Goal: Find specific page/section: Find specific page/section

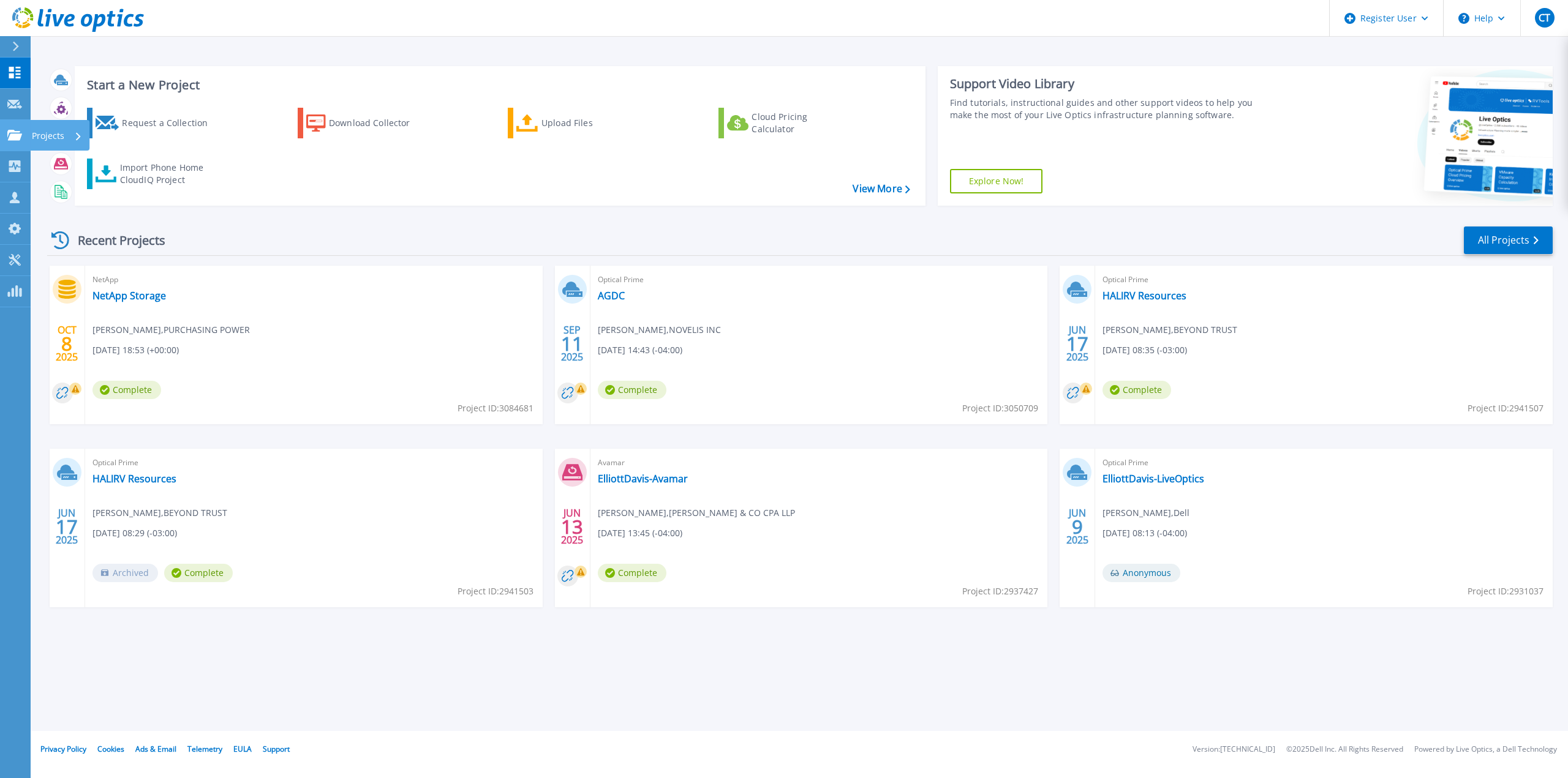
click at [23, 131] on div "Projects" at bounding box center [36, 135] width 57 height 11
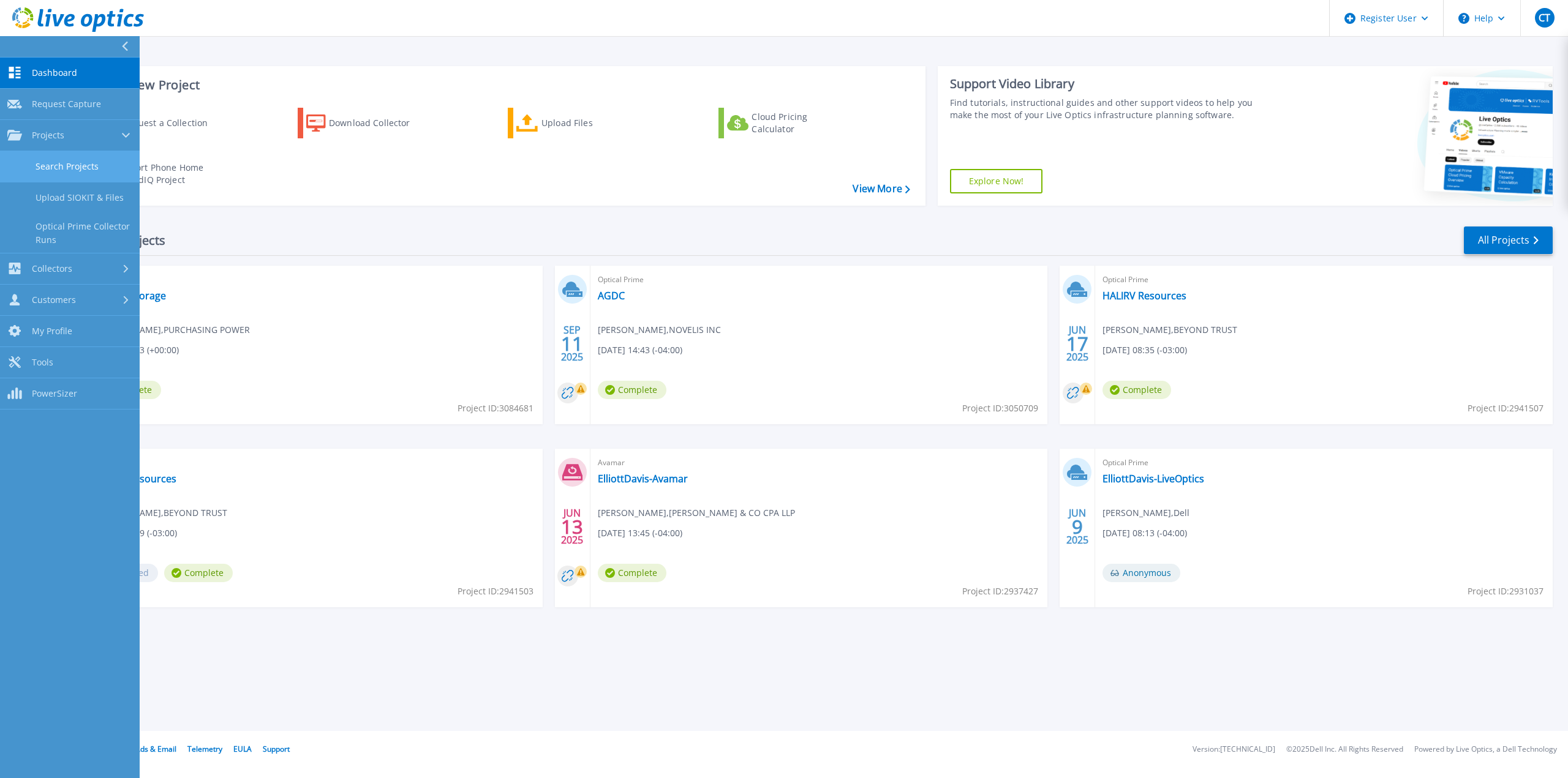
click at [80, 160] on link "Search Projects" at bounding box center [70, 167] width 140 height 31
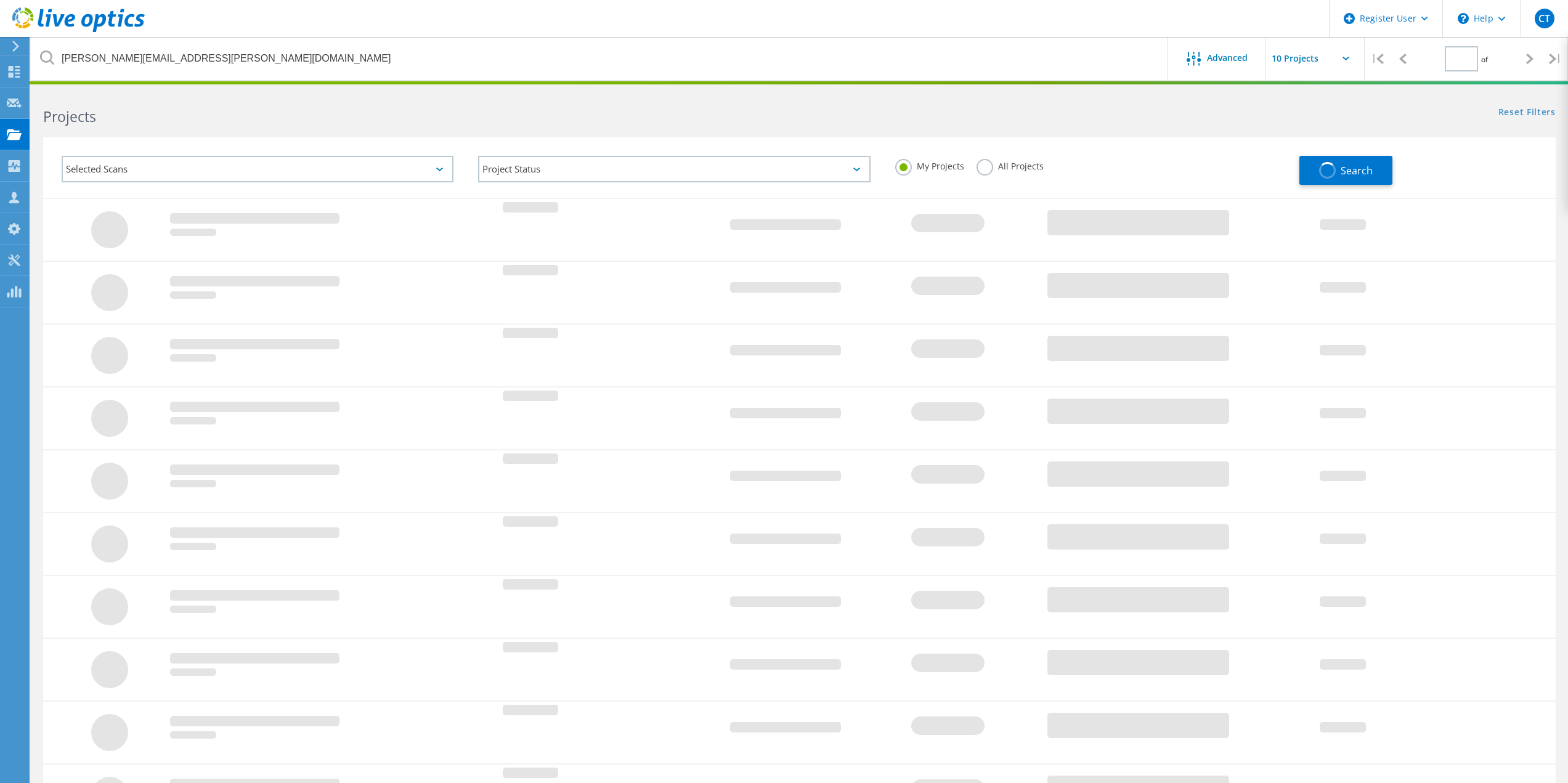
type input "1"
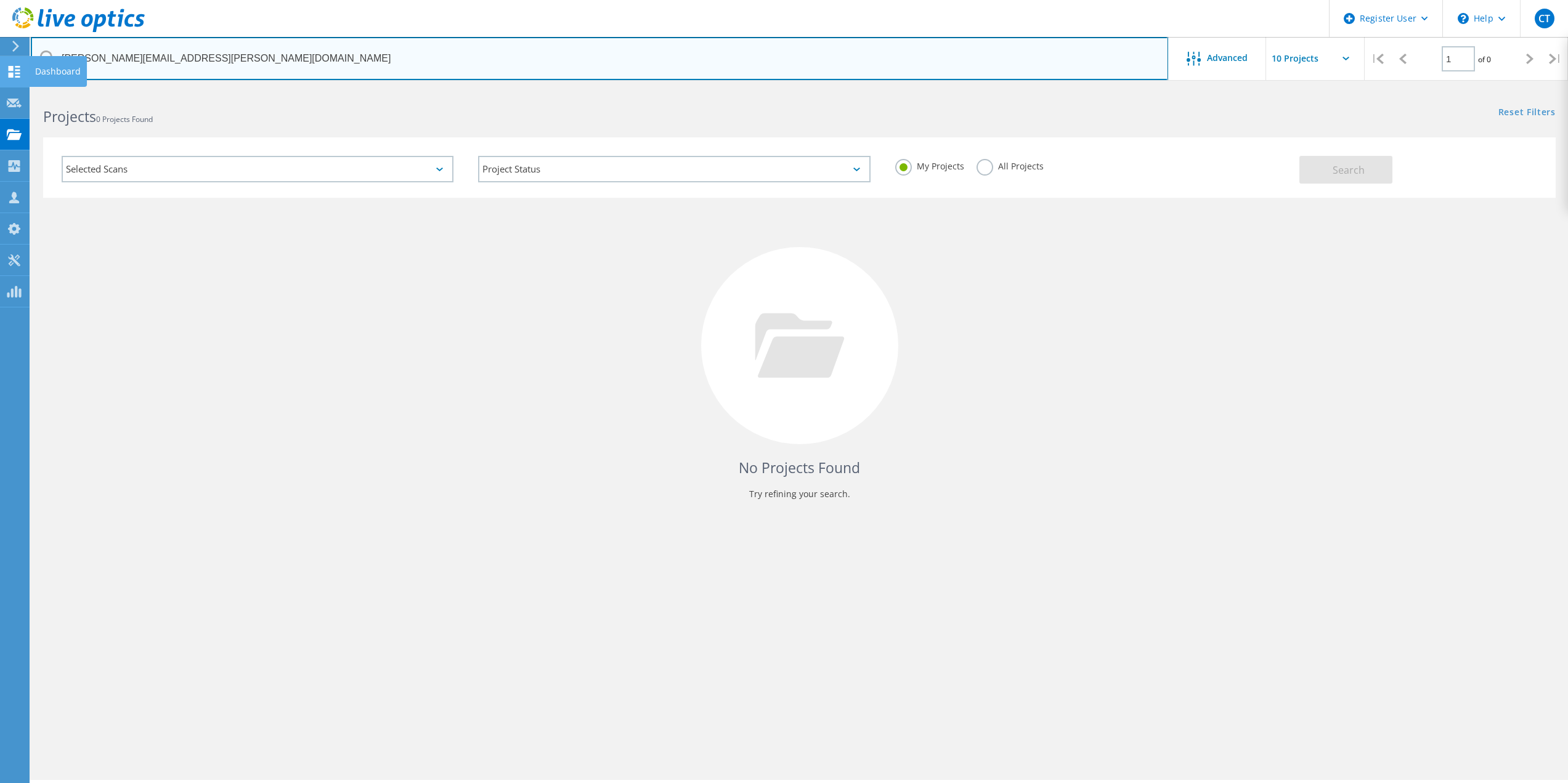
drag, startPoint x: 215, startPoint y: 62, endPoint x: 0, endPoint y: 57, distance: 215.1
click at [0, 90] on div "Register User \n Help Explore Helpful Articles Contact Support CT Dell User [PE…" at bounding box center [784, 453] width 1568 height 728
click at [163, 53] on input "sidney.folse@wafb.com" at bounding box center [599, 58] width 1137 height 43
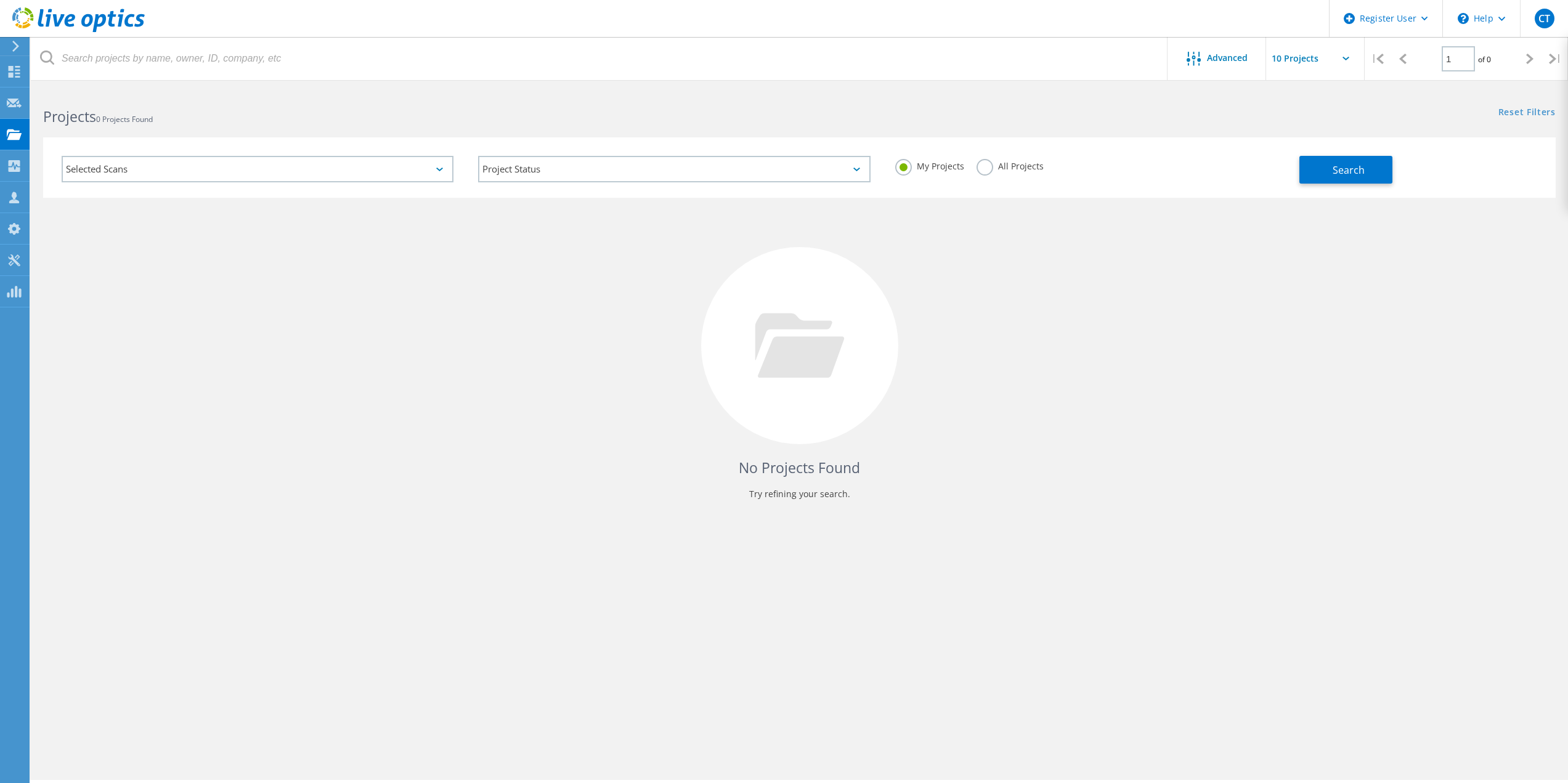
click at [1325, 184] on div "Selected Scans Project Status In Progress Complete Published Anonymous Archived…" at bounding box center [799, 168] width 1513 height 60
click at [1336, 179] on button "Search" at bounding box center [1346, 170] width 93 height 28
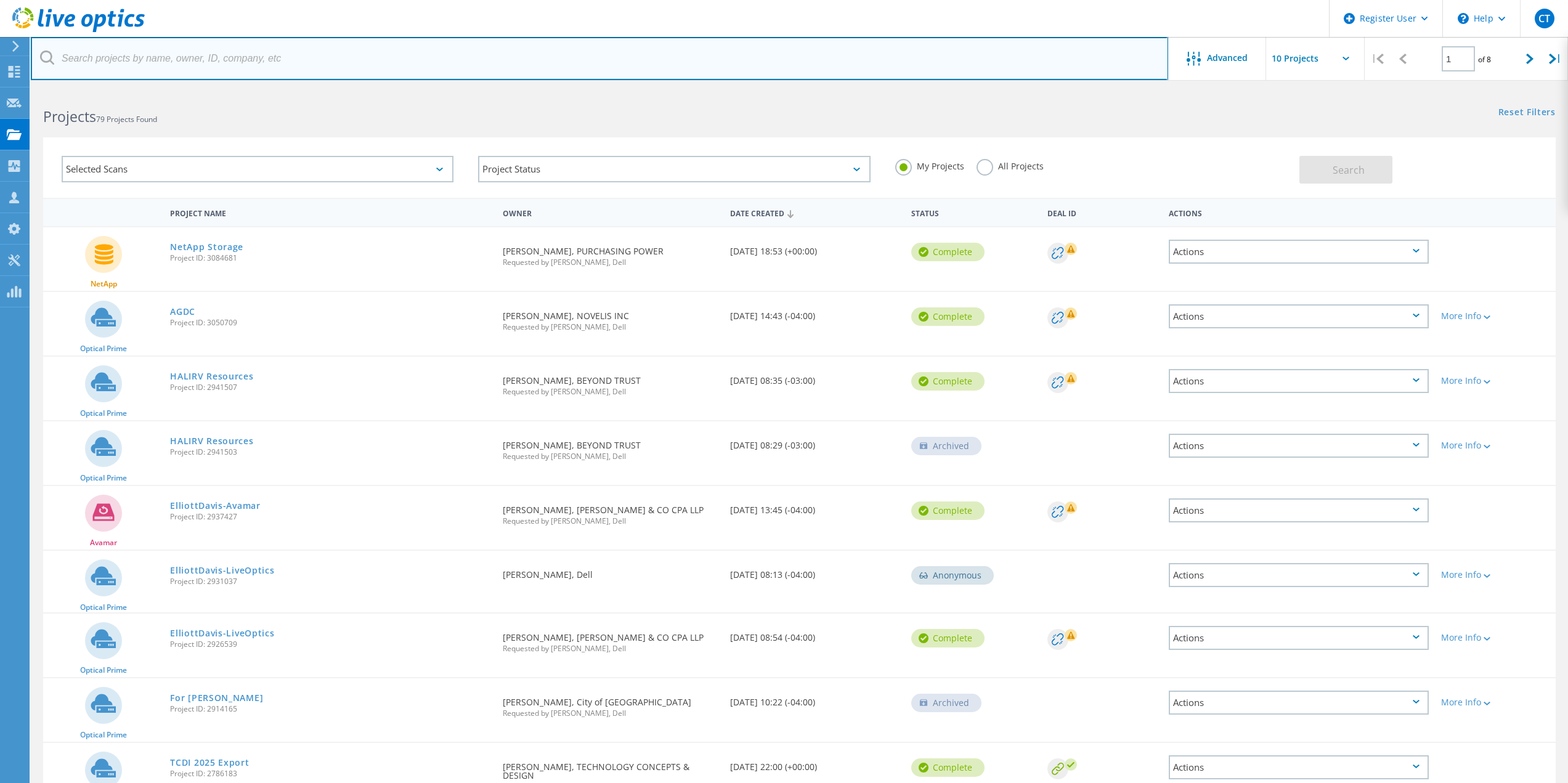
click at [231, 52] on input "text" at bounding box center [599, 58] width 1137 height 43
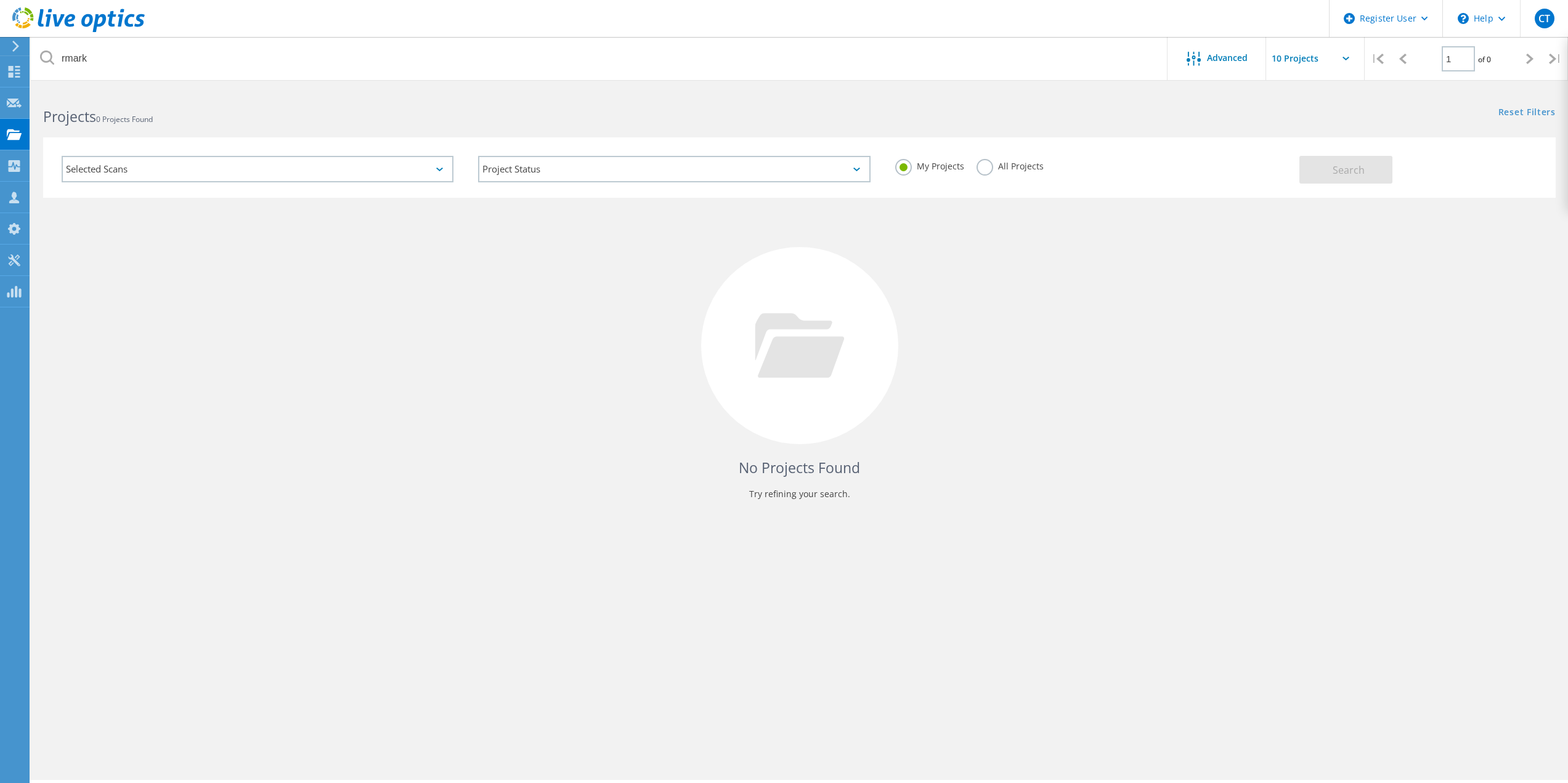
click at [1014, 169] on label "All Projects" at bounding box center [1010, 165] width 67 height 11
click at [0, 0] on input "All Projects" at bounding box center [0, 0] width 0 height 0
click at [1351, 170] on span "Search" at bounding box center [1349, 170] width 32 height 14
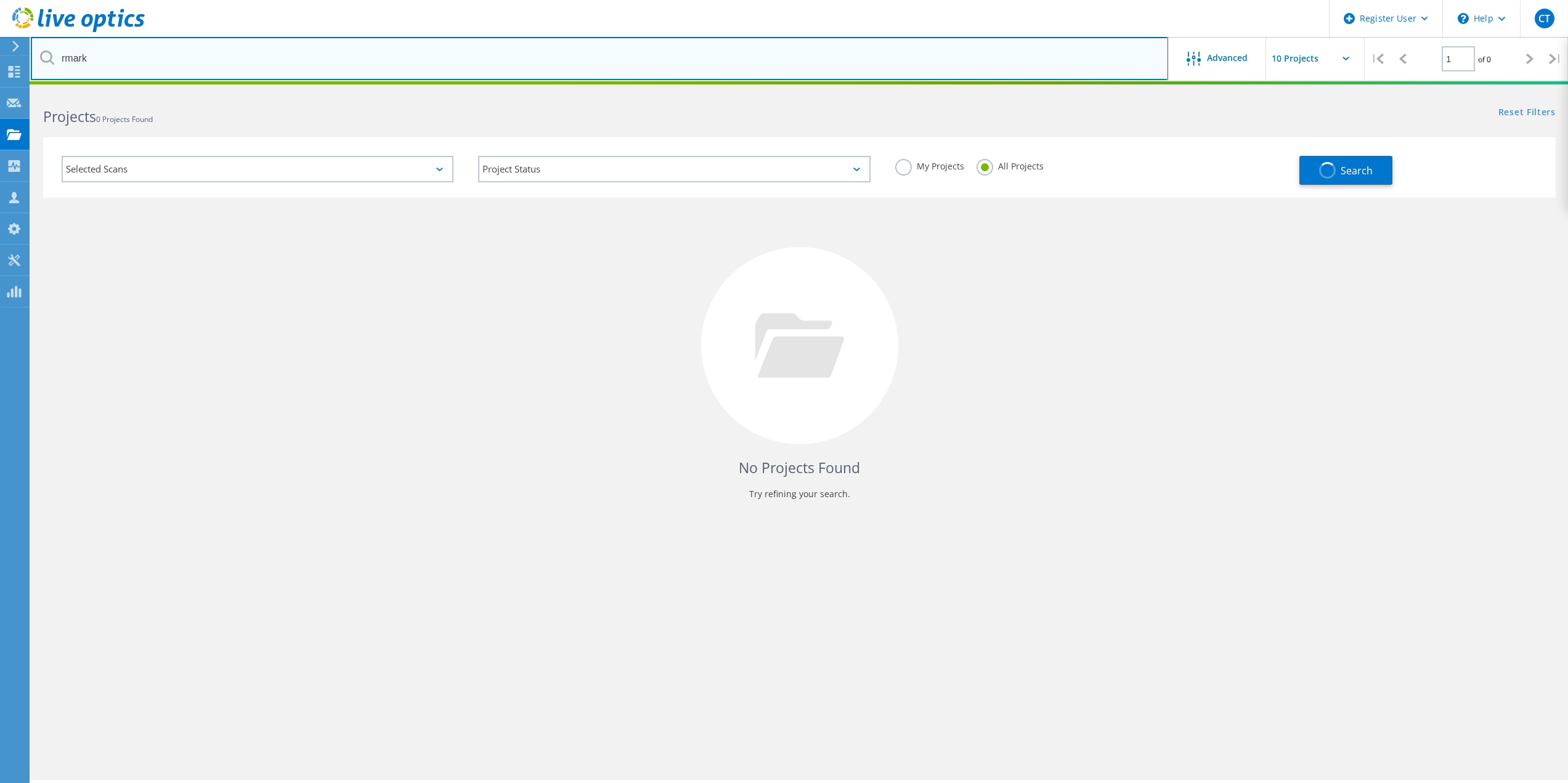
drag, startPoint x: 160, startPoint y: 67, endPoint x: 41, endPoint y: 55, distance: 119.6
click at [41, 55] on div "rmark" at bounding box center [599, 58] width 1137 height 43
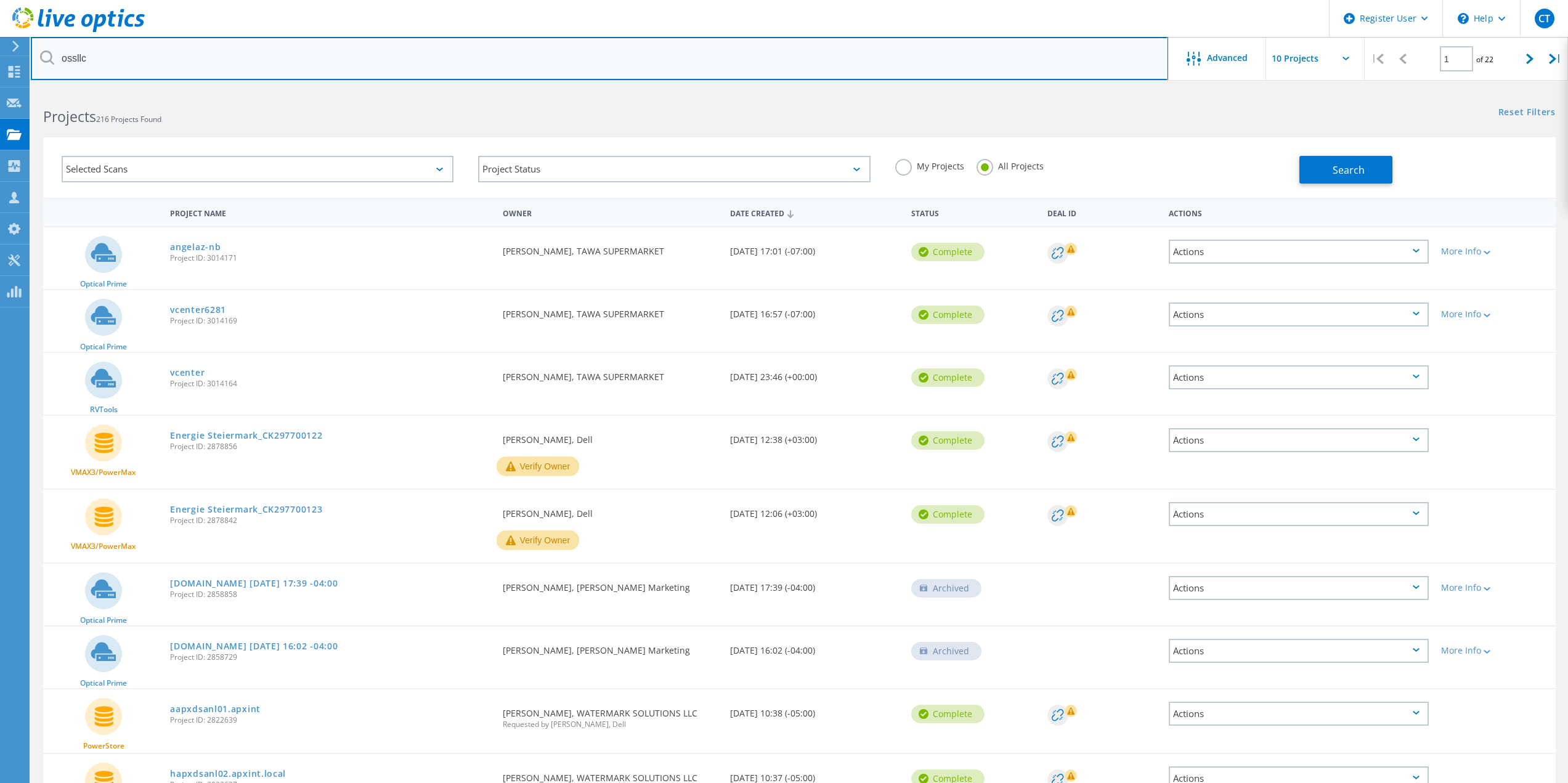
type input "ossllc"
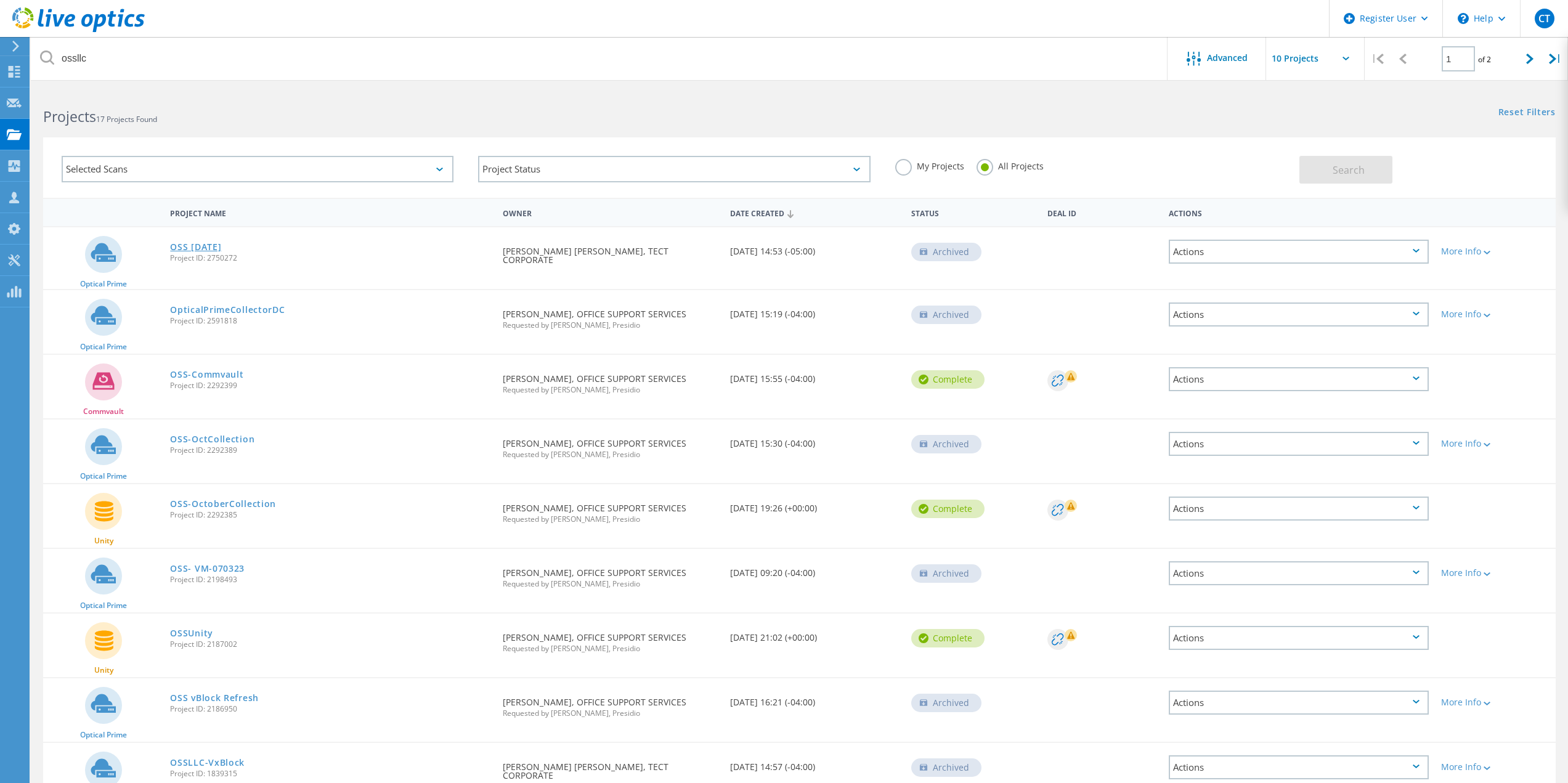
click at [210, 250] on link "OSS [DATE]" at bounding box center [195, 246] width 51 height 8
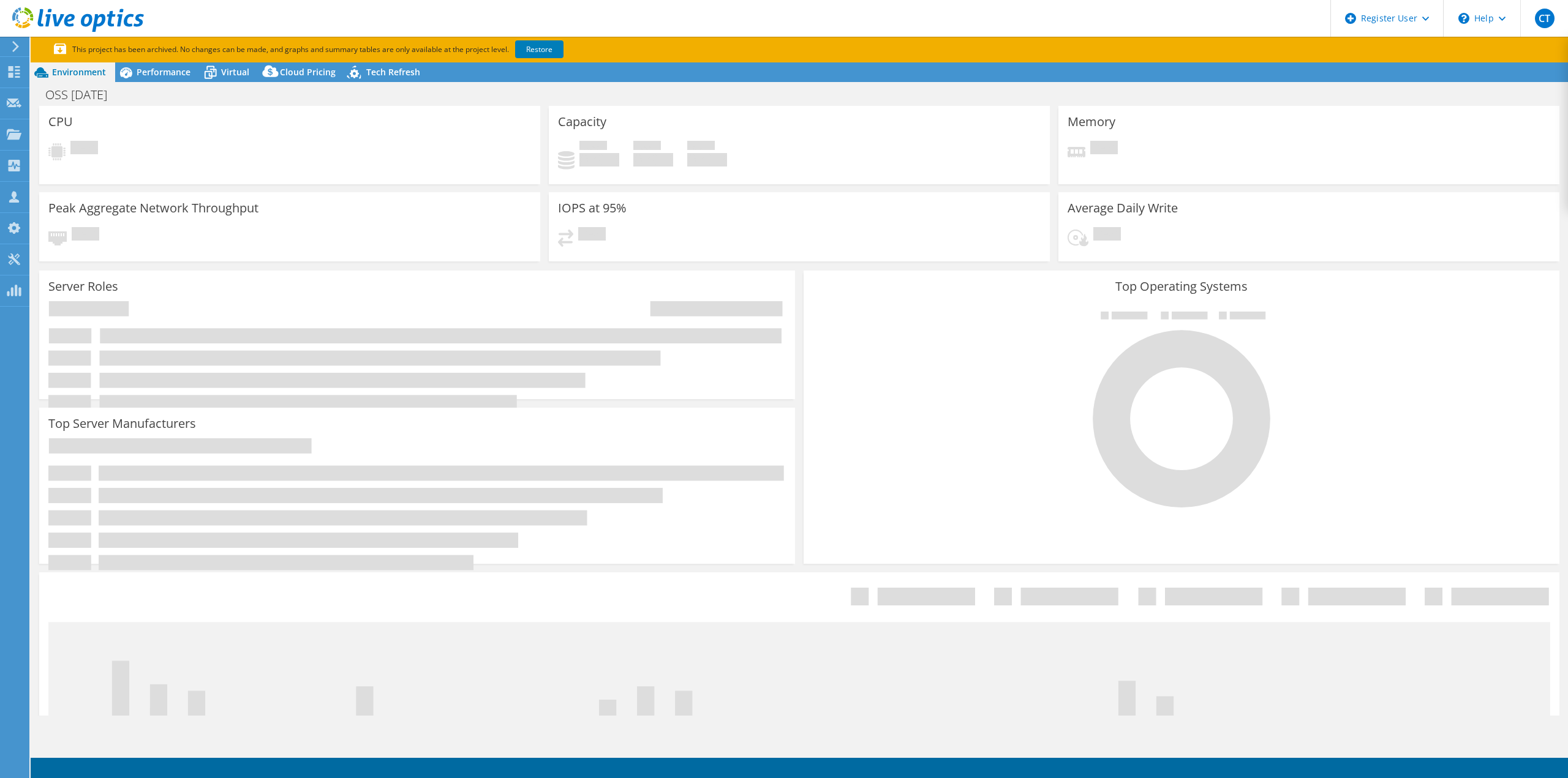
select select "USD"
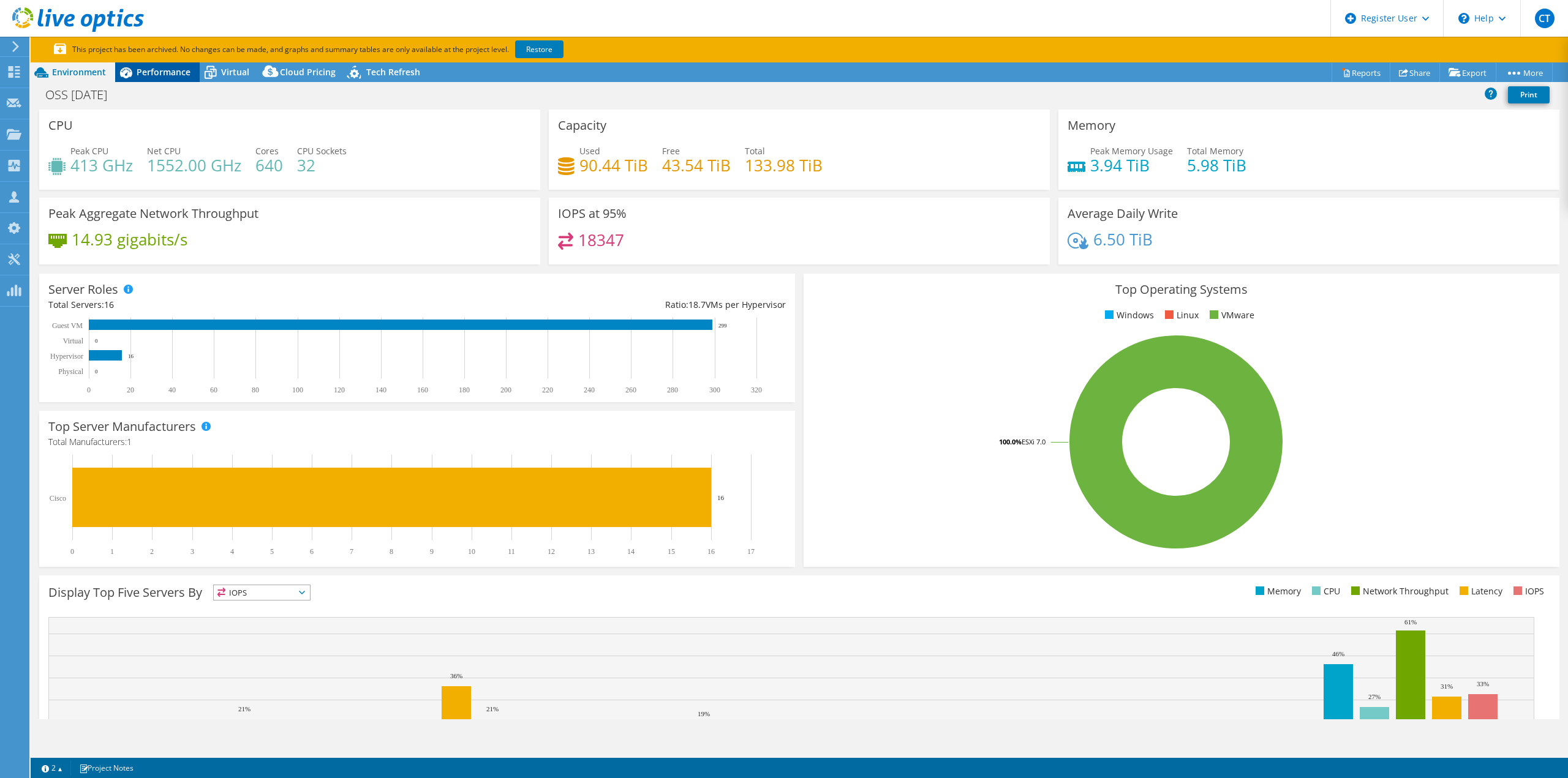
click at [159, 68] on span "Performance" at bounding box center [164, 71] width 54 height 11
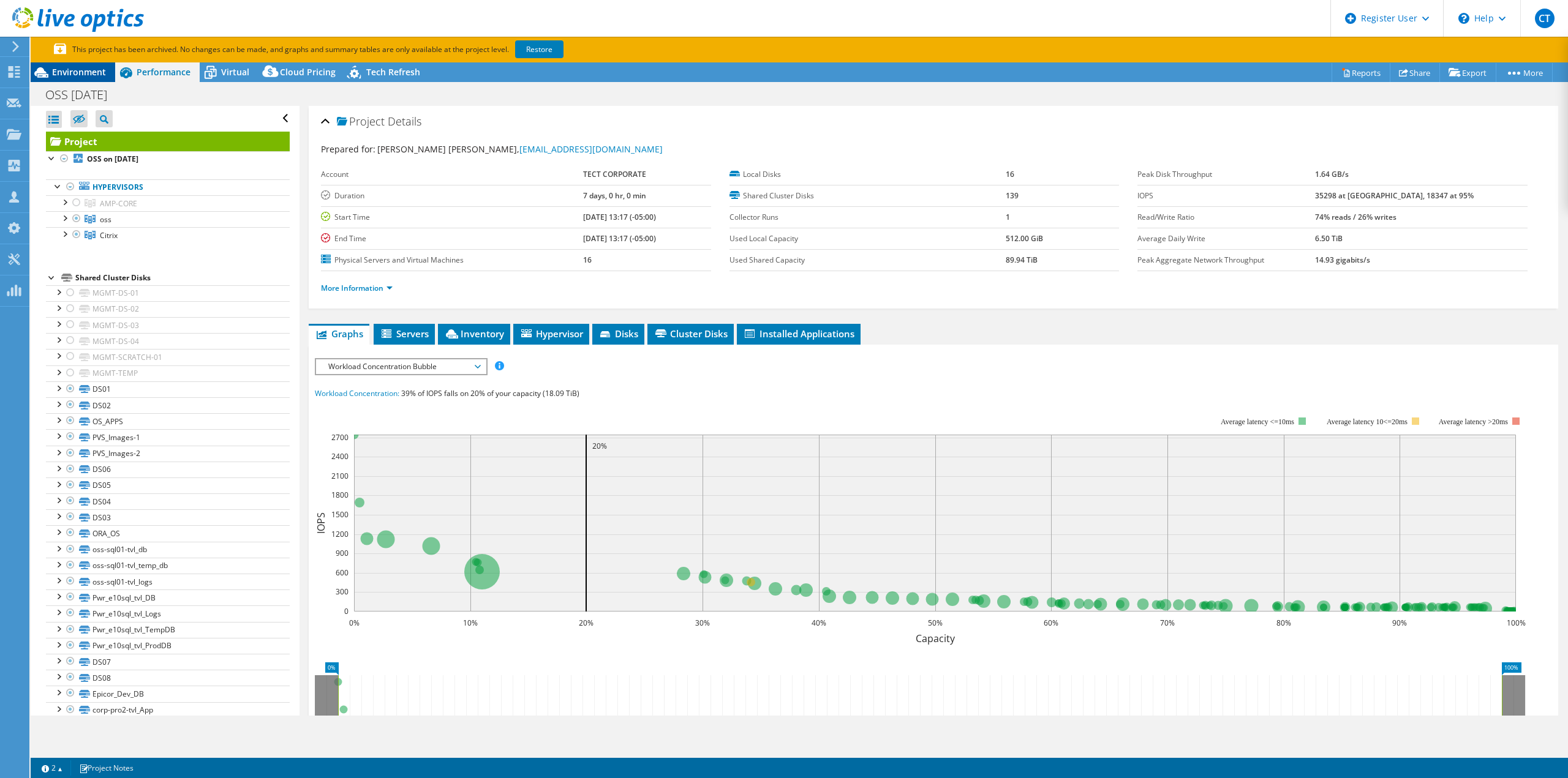
click at [74, 78] on div "Environment" at bounding box center [72, 72] width 84 height 20
